Goal: Task Accomplishment & Management: Manage account settings

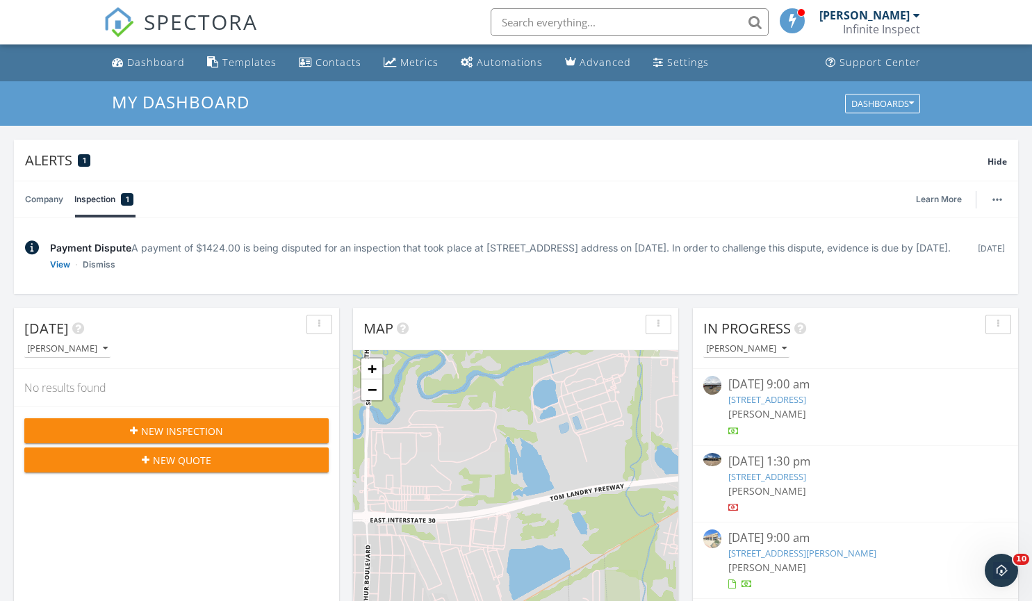
click at [757, 406] on link "12230 Westheimer Rd, Houston, TX 77077" at bounding box center [768, 400] width 78 height 13
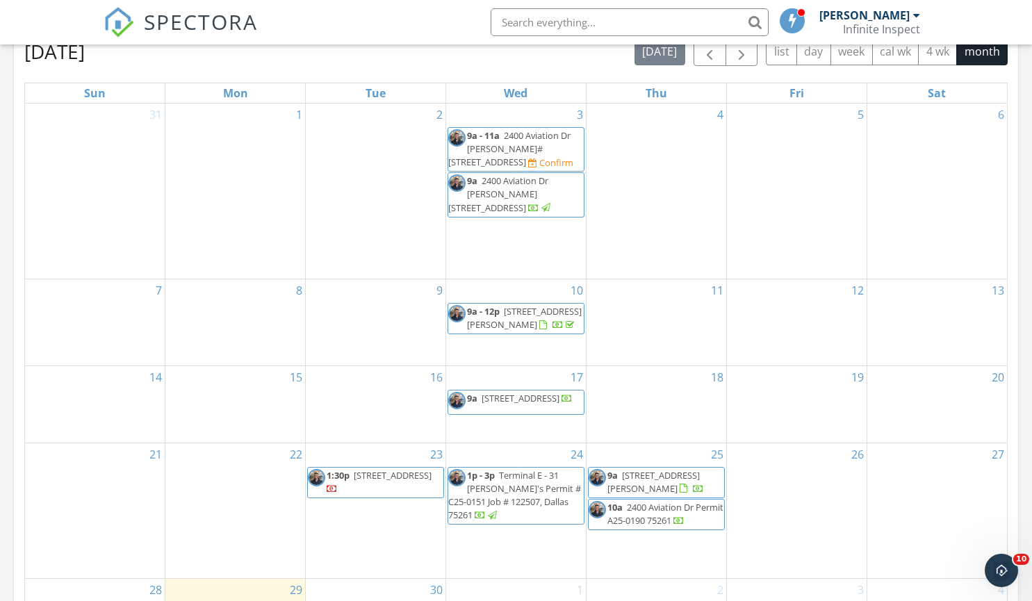
scroll to position [771, 0]
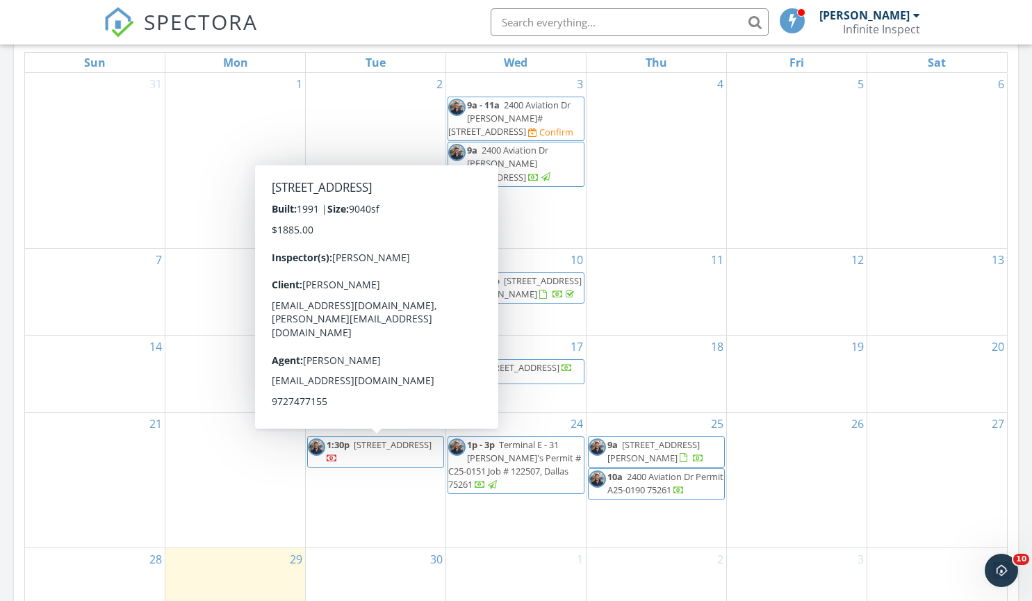
click at [380, 451] on span "[STREET_ADDRESS]" at bounding box center [393, 445] width 78 height 13
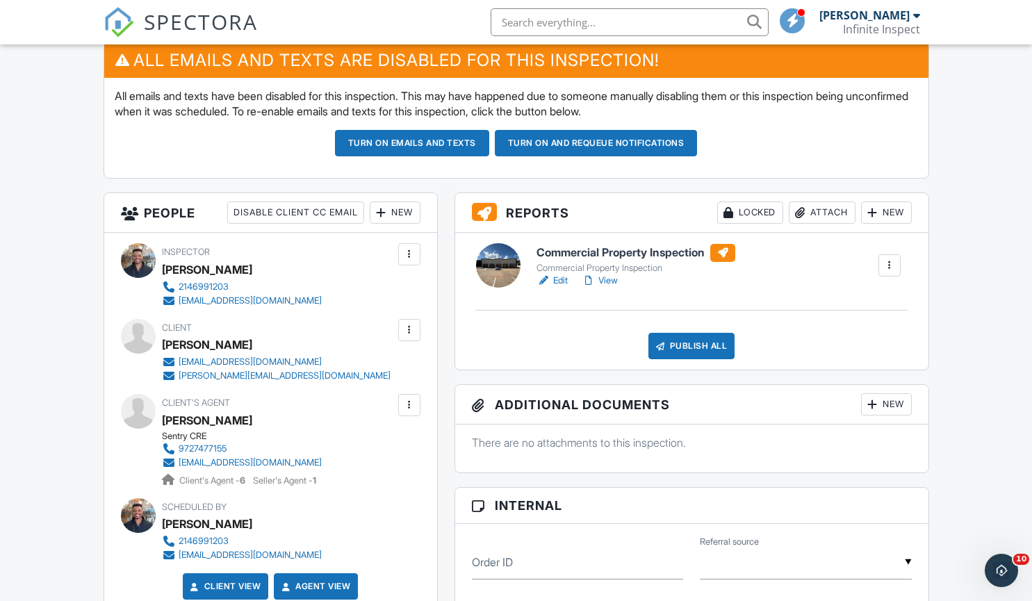
click at [601, 276] on link "View" at bounding box center [600, 281] width 36 height 14
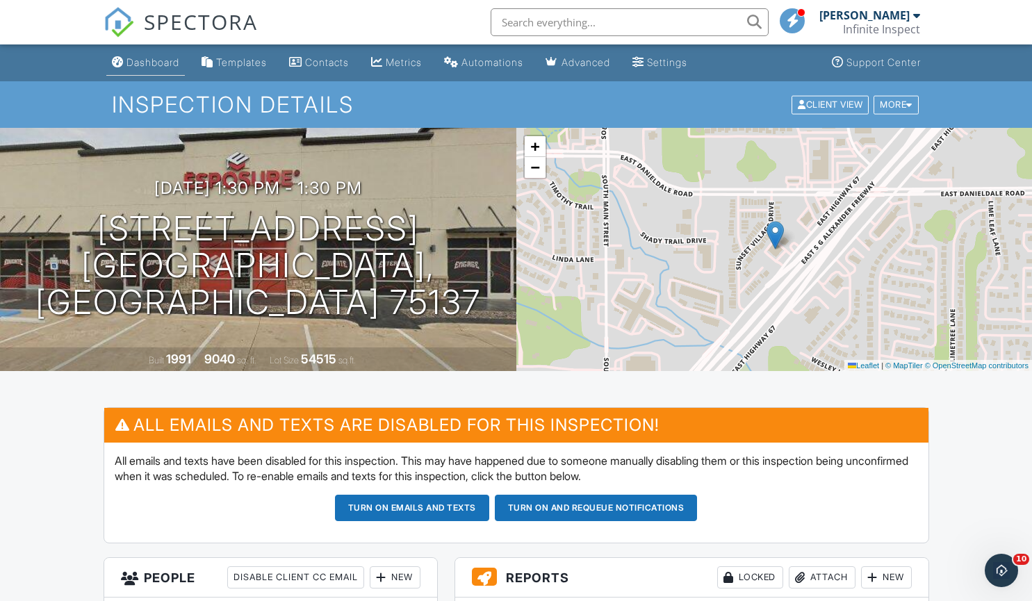
click at [170, 60] on div "Dashboard" at bounding box center [153, 62] width 53 height 12
